Goal: Use online tool/utility: Utilize a website feature to perform a specific function

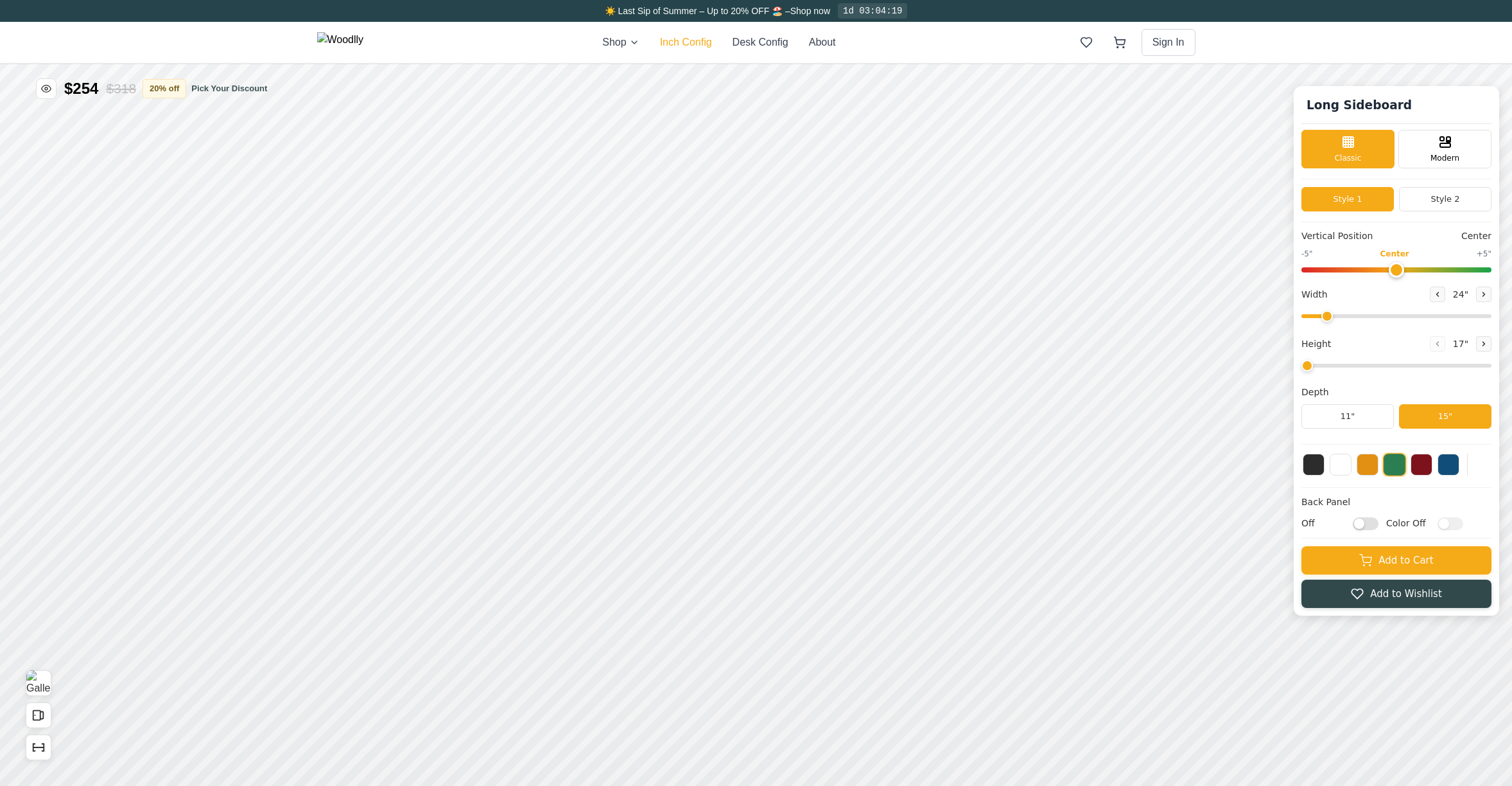
click at [711, 50] on button "Inch Config" at bounding box center [686, 42] width 52 height 15
type input "60"
click at [1447, 315] on input "range" at bounding box center [1396, 317] width 190 height 4
click at [1484, 342] on icon at bounding box center [1484, 343] width 8 height 8
type input "2"
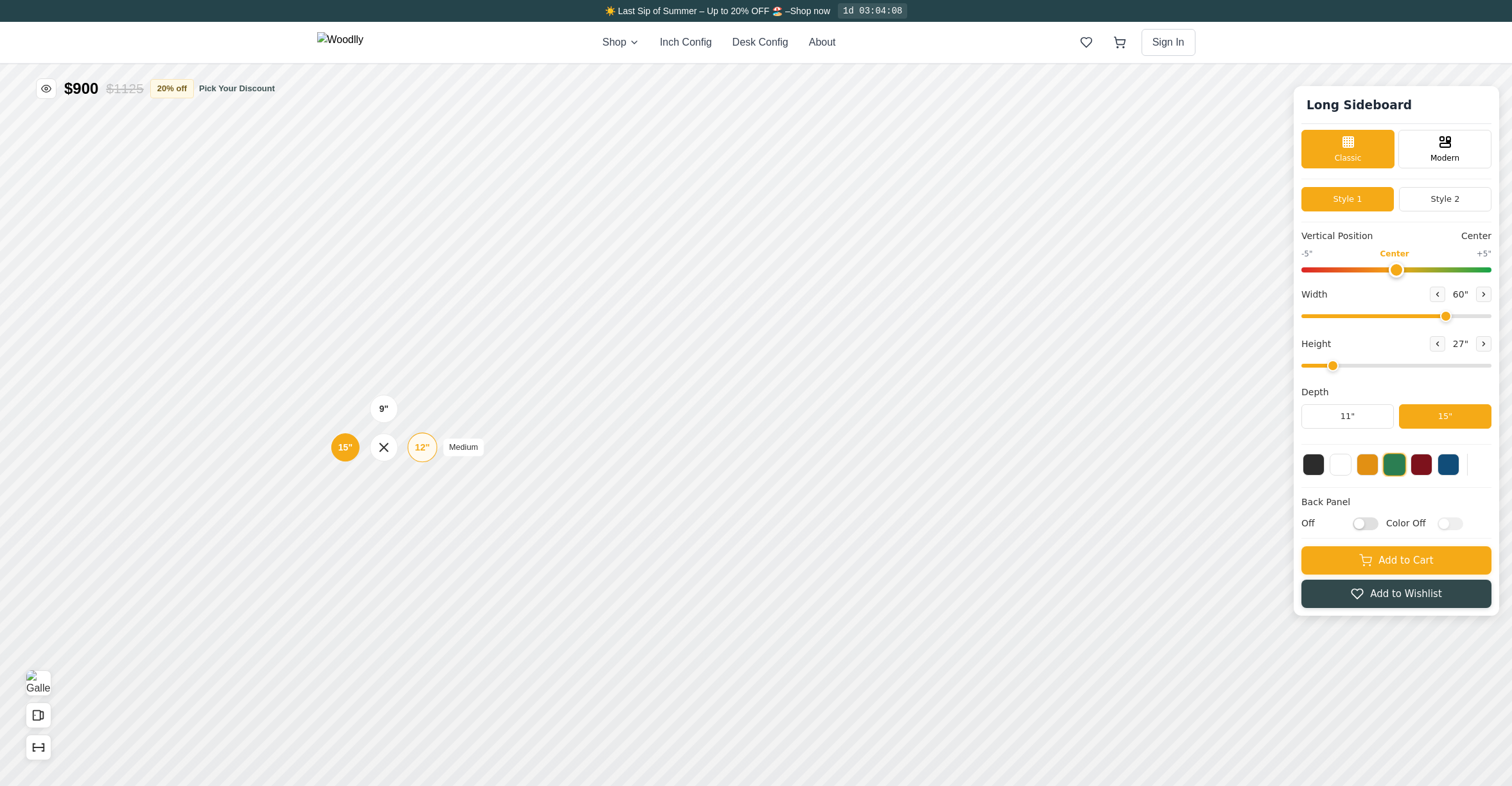
click at [419, 450] on div "12"" at bounding box center [421, 447] width 14 height 14
click at [607, 387] on icon at bounding box center [609, 390] width 15 height 15
click at [767, 392] on icon at bounding box center [769, 390] width 15 height 15
drag, startPoint x: 1443, startPoint y: 315, endPoint x: 1434, endPoint y: 315, distance: 9.0
type input "56"
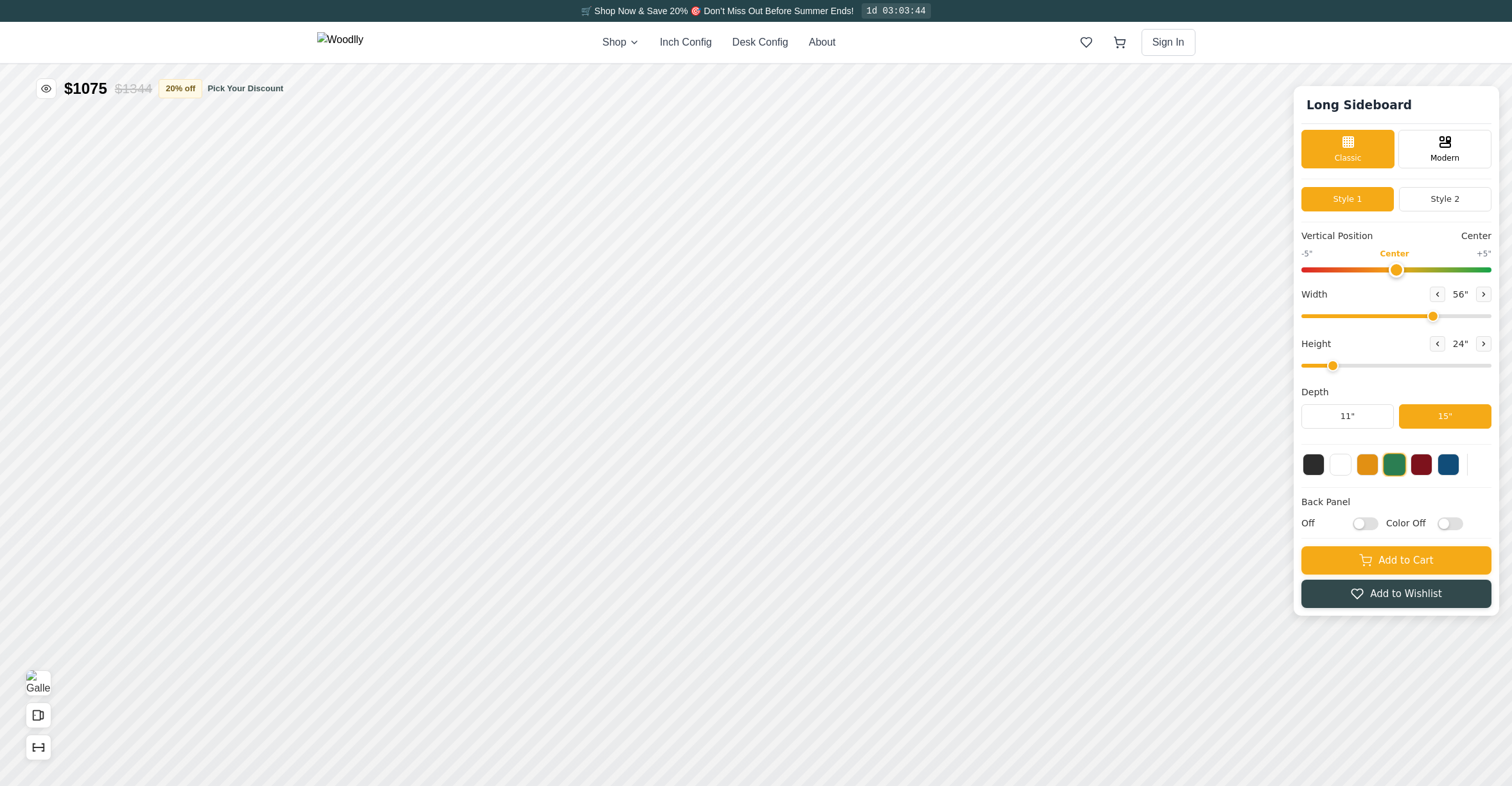
click at [1434, 315] on input "range" at bounding box center [1396, 317] width 190 height 4
drag, startPoint x: 1395, startPoint y: 270, endPoint x: 1300, endPoint y: 275, distance: 95.1
click at [1302, 273] on input "range" at bounding box center [1396, 269] width 190 height 5
drag, startPoint x: 1303, startPoint y: 267, endPoint x: 1576, endPoint y: 273, distance: 273.1
type input "5"
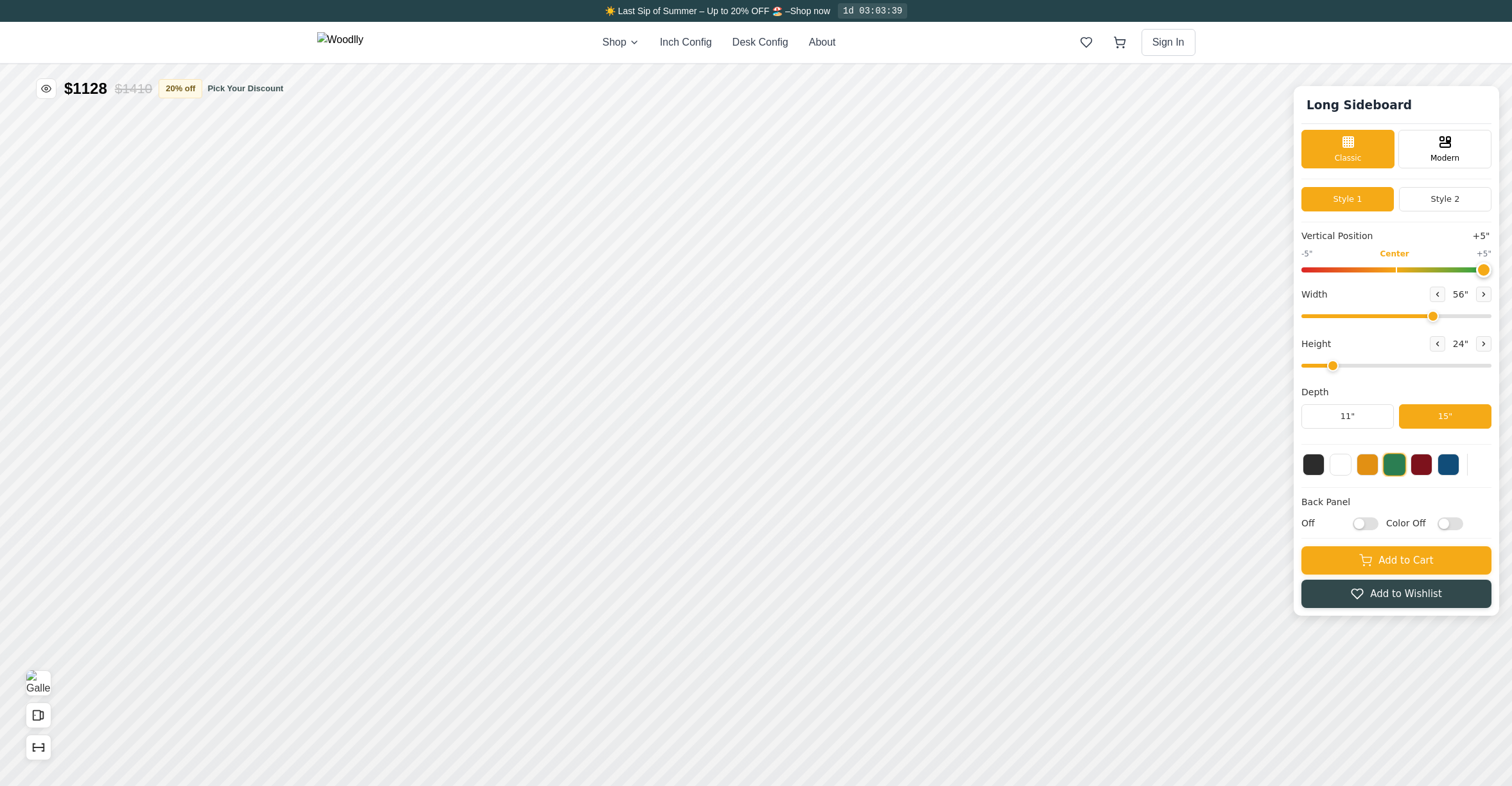
click at [1492, 273] on input "range" at bounding box center [1396, 269] width 190 height 5
click at [1429, 315] on input "range" at bounding box center [1396, 317] width 190 height 4
click at [875, 388] on icon at bounding box center [872, 390] width 15 height 15
click at [679, 303] on icon at bounding box center [678, 301] width 15 height 15
drag, startPoint x: 1430, startPoint y: 315, endPoint x: 1454, endPoint y: 315, distance: 24.0
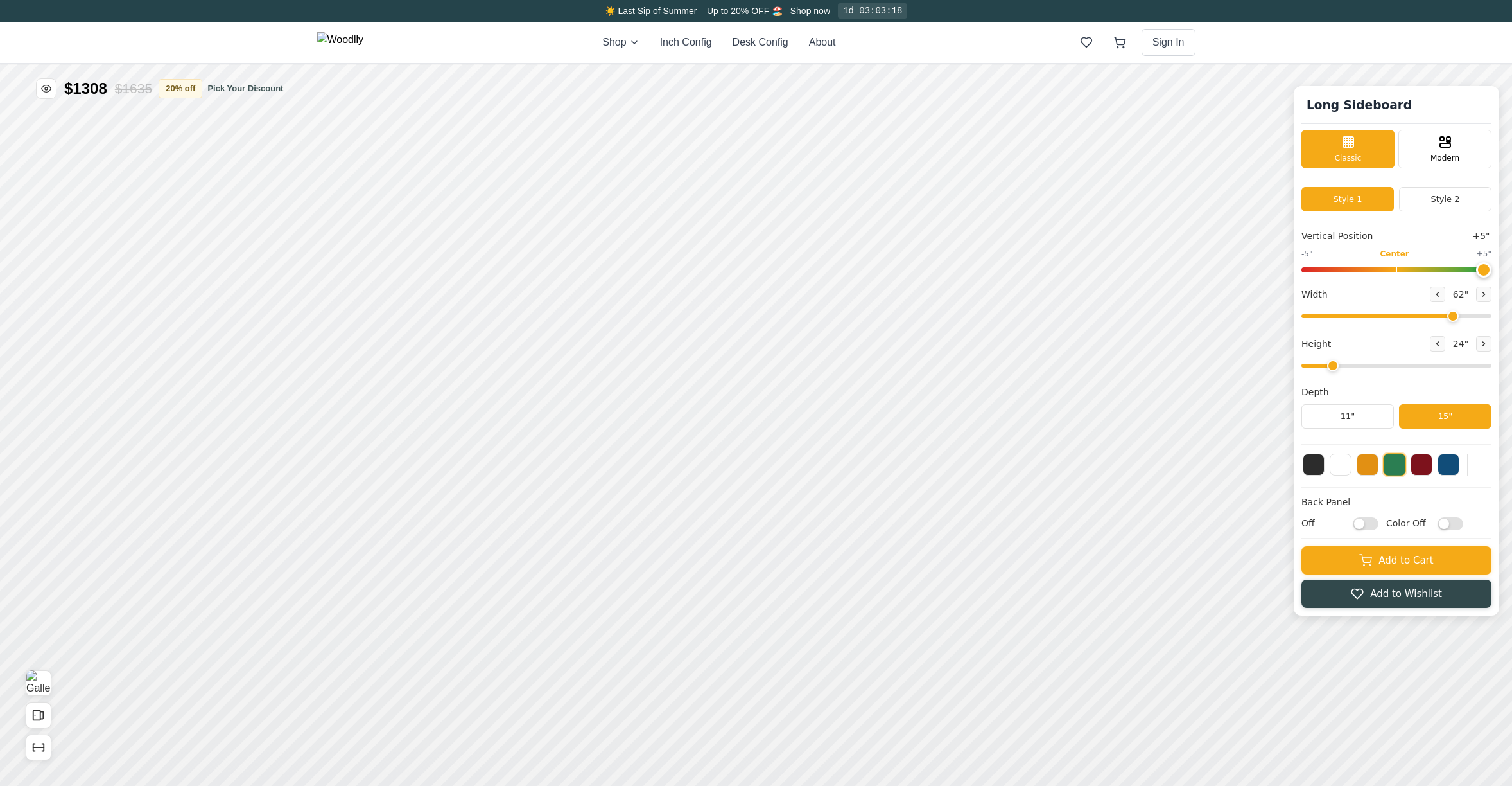
type input "62"
click at [1454, 315] on input "range" at bounding box center [1396, 317] width 190 height 4
drag, startPoint x: 1480, startPoint y: 265, endPoint x: 1398, endPoint y: 268, distance: 82.1
type input "0"
click at [1398, 268] on input "range" at bounding box center [1396, 269] width 190 height 5
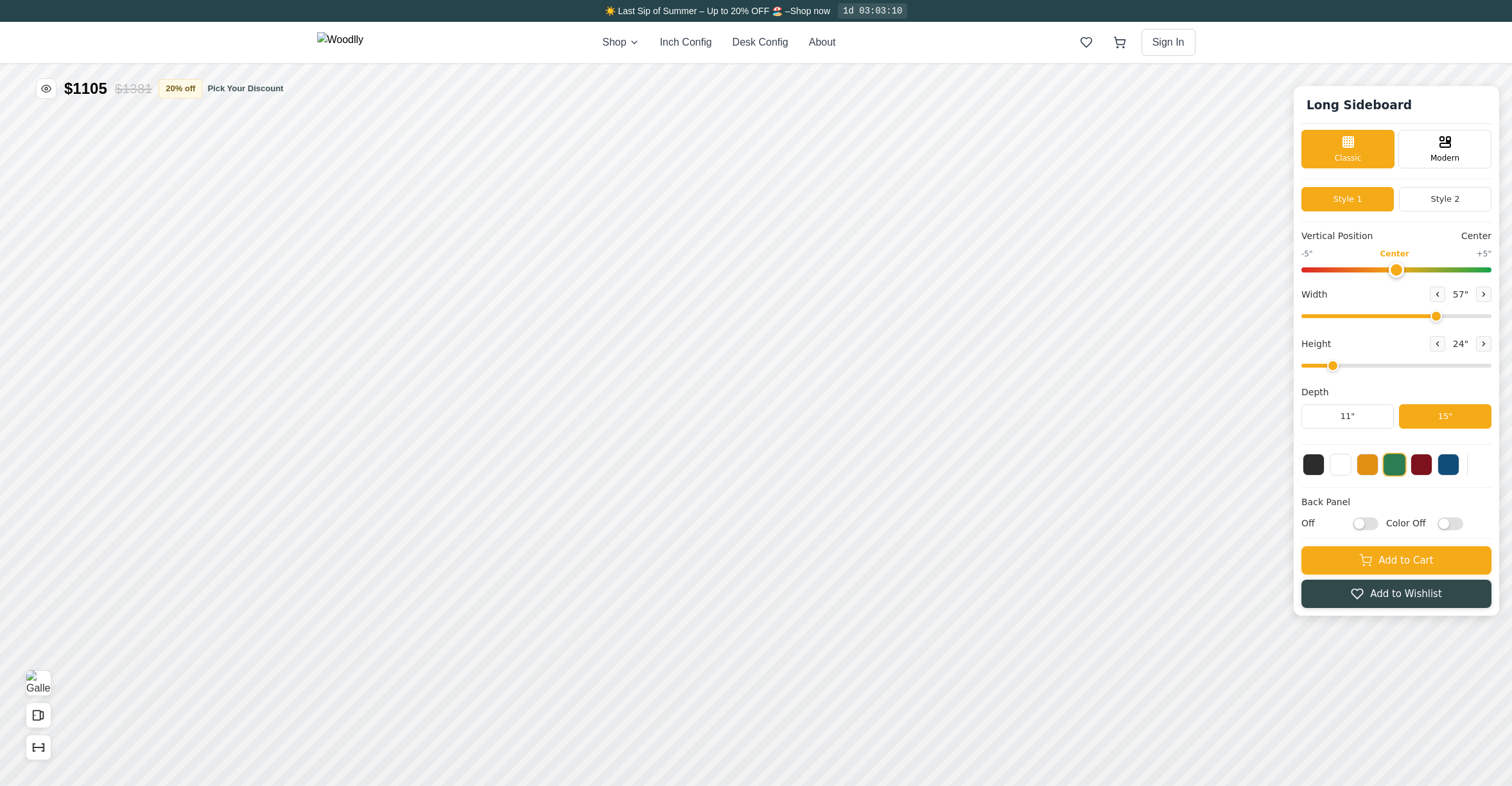
drag, startPoint x: 1451, startPoint y: 319, endPoint x: 1436, endPoint y: 319, distance: 15.0
type input "57"
click at [1436, 318] on input "range" at bounding box center [1396, 317] width 190 height 4
click at [696, 302] on div "Empty Space" at bounding box center [688, 301] width 29 height 29
click at [432, 353] on div "12"" at bounding box center [424, 351] width 14 height 14
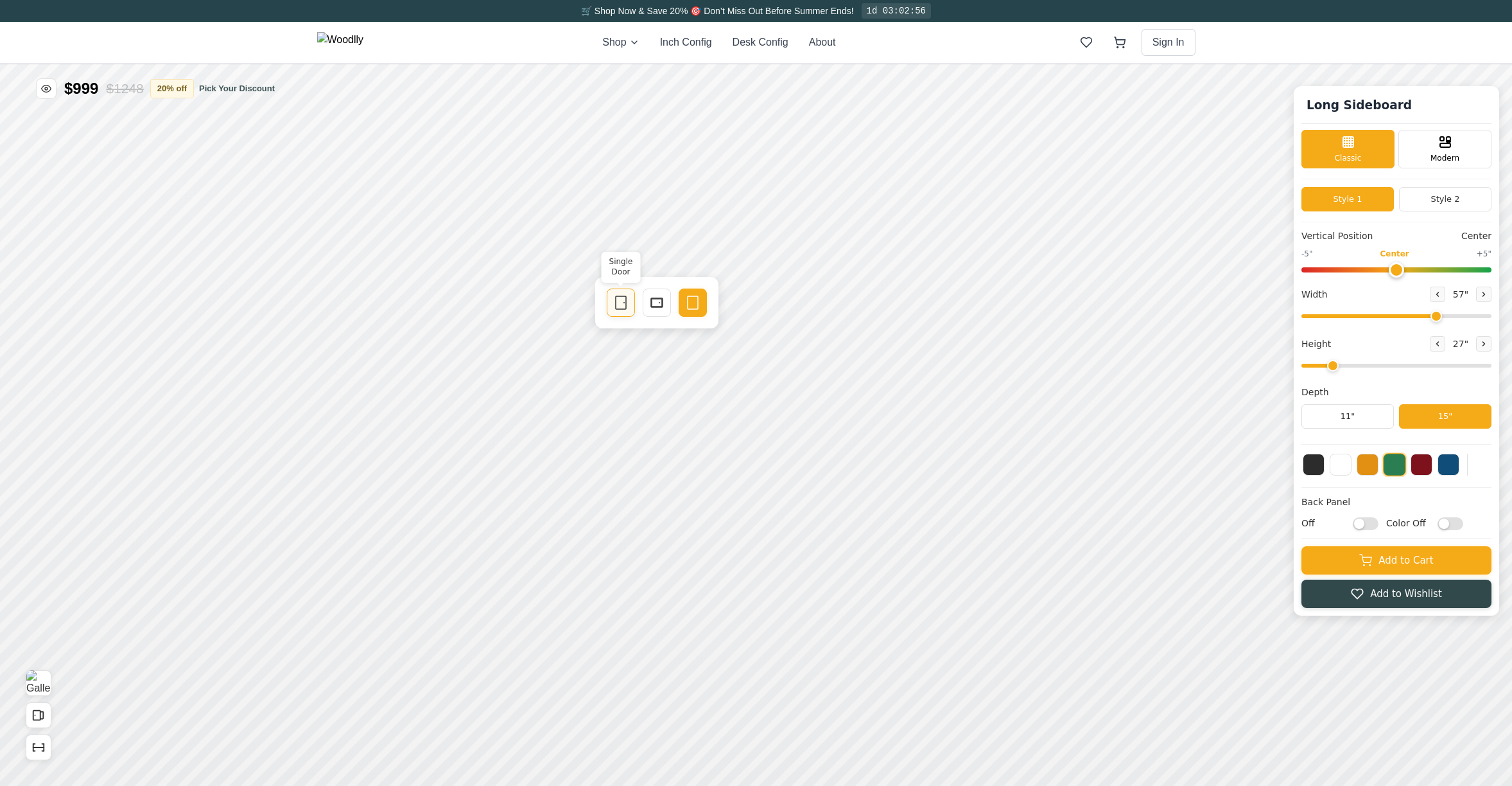
click at [616, 302] on icon at bounding box center [621, 302] width 15 height 15
click at [655, 302] on icon at bounding box center [657, 302] width 15 height 15
click at [392, 318] on div "9"" at bounding box center [394, 316] width 10 height 14
click at [683, 303] on icon at bounding box center [688, 301] width 15 height 15
click at [777, 394] on div "Single Door" at bounding box center [769, 391] width 29 height 29
